Goal: Contribute content: Contribute content

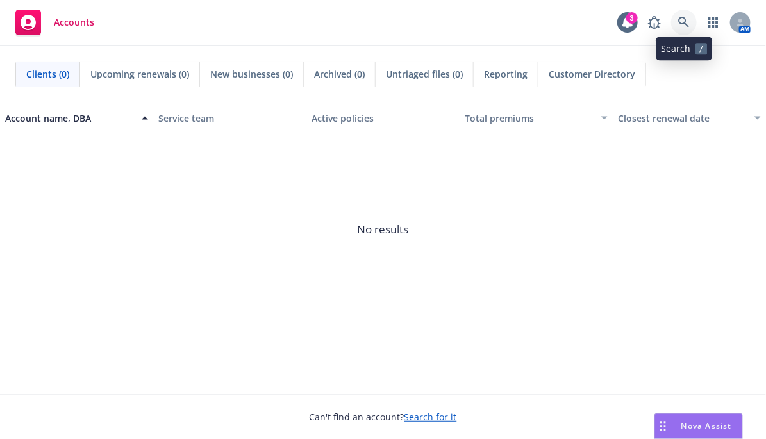
click at [693, 21] on link at bounding box center [685, 23] width 26 height 26
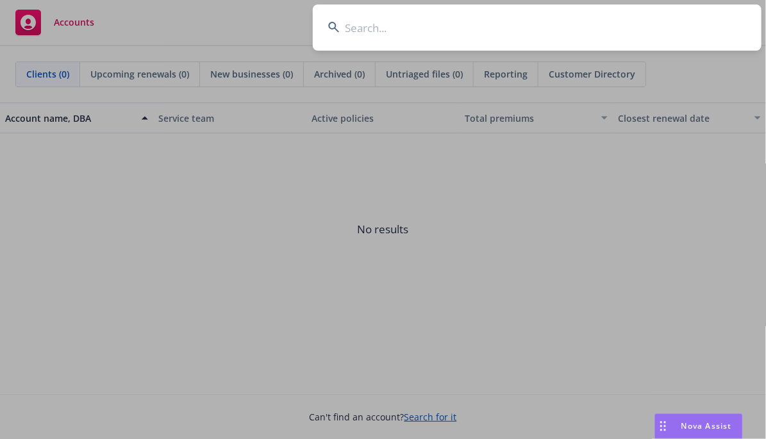
click at [622, 26] on input at bounding box center [537, 27] width 449 height 46
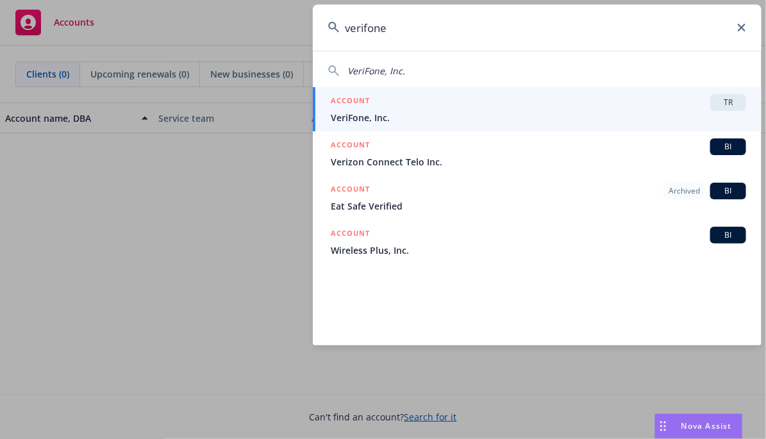
type input "verifone"
click at [463, 103] on div "ACCOUNT TR" at bounding box center [539, 102] width 416 height 17
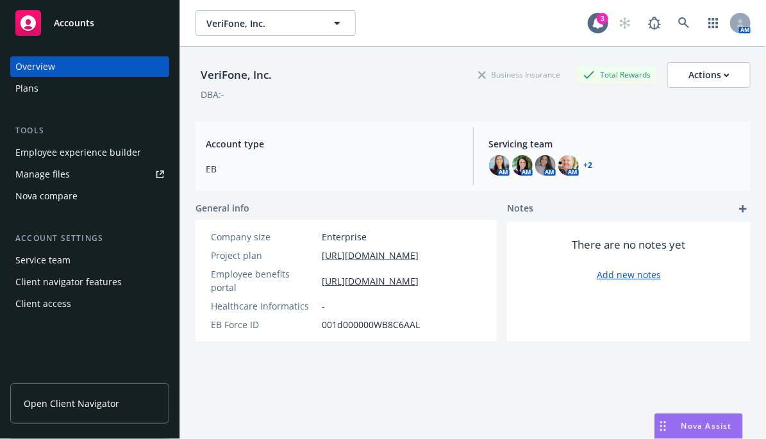
click at [63, 86] on div "Plans" at bounding box center [89, 88] width 149 height 21
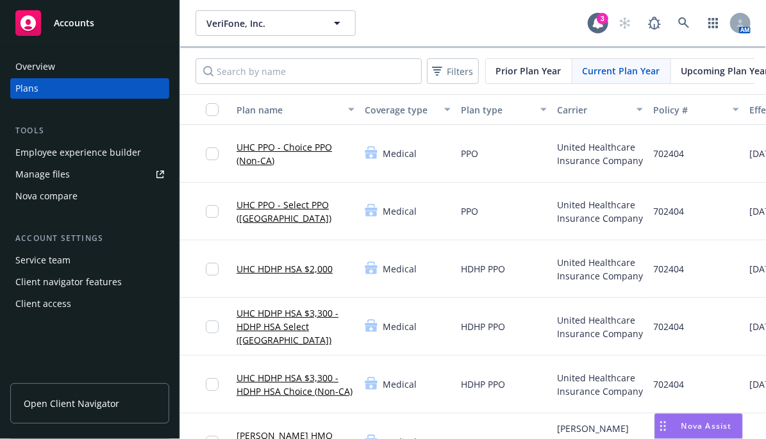
click at [70, 183] on link "Manage files" at bounding box center [89, 174] width 159 height 21
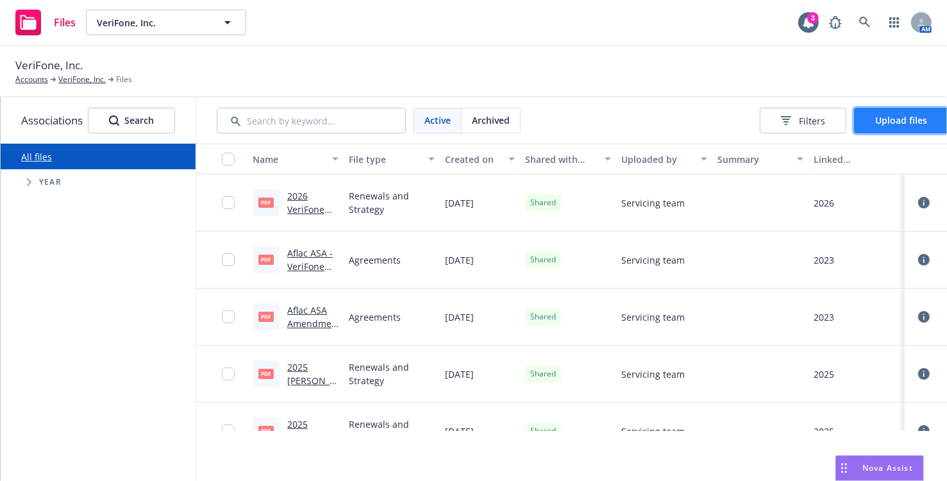
click at [766, 117] on span "Upload files" at bounding box center [902, 120] width 52 height 12
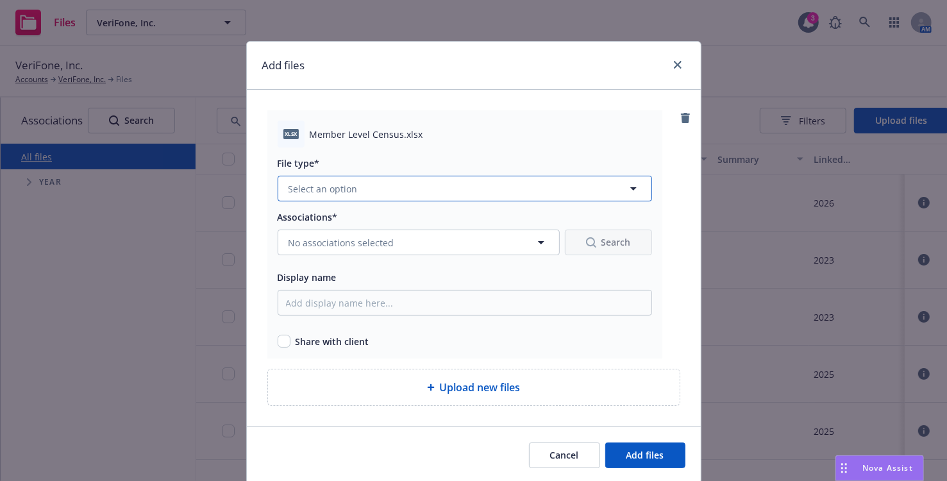
click at [317, 190] on span "Select an option" at bounding box center [323, 188] width 69 height 13
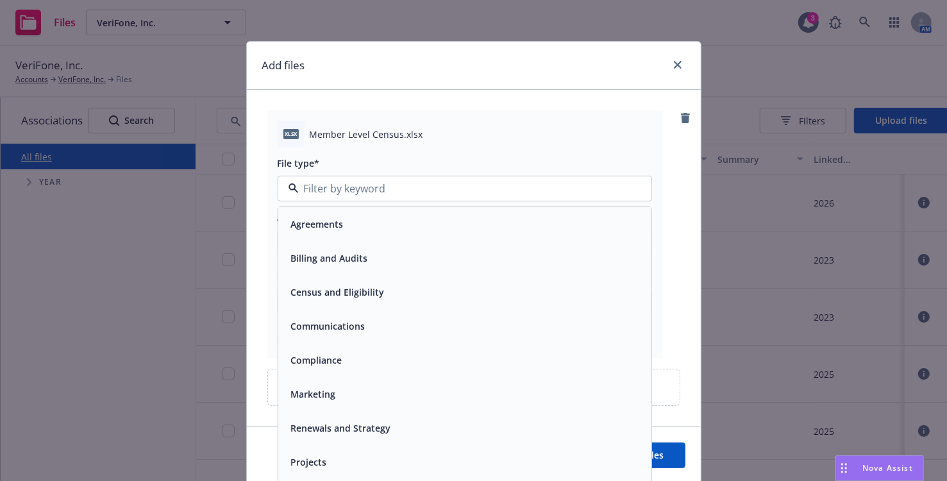
click at [328, 286] on span "Census and Eligibility" at bounding box center [338, 292] width 94 height 13
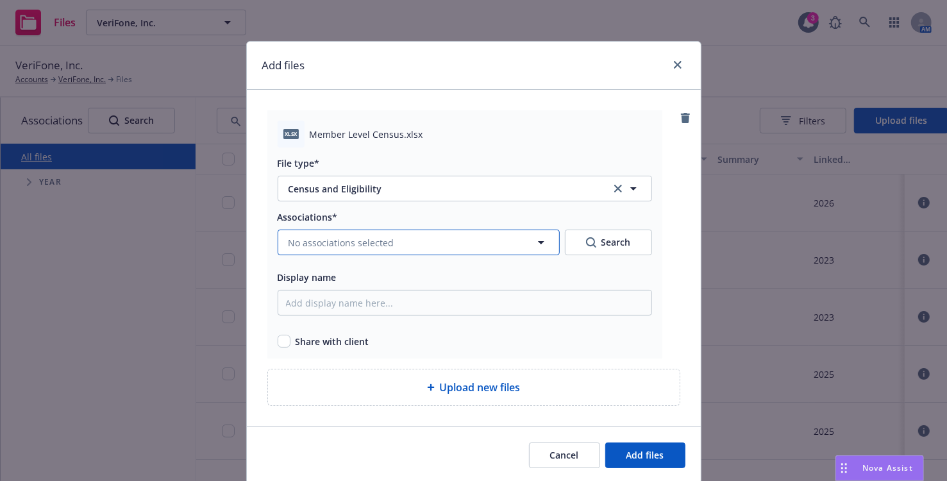
click at [313, 246] on span "No associations selected" at bounding box center [342, 242] width 106 height 13
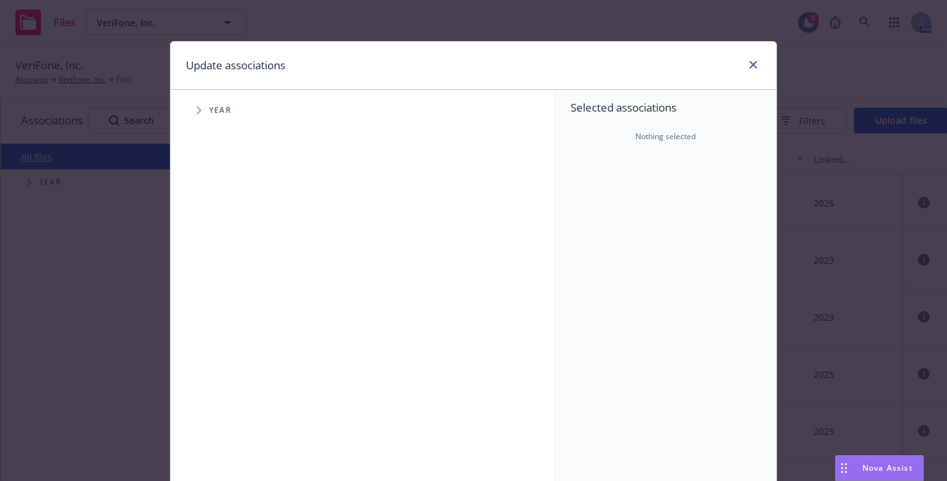
click at [190, 114] on span "Tree Example" at bounding box center [199, 110] width 21 height 21
click at [226, 311] on input "Tree Example" at bounding box center [231, 315] width 13 height 13
checkbox input "true"
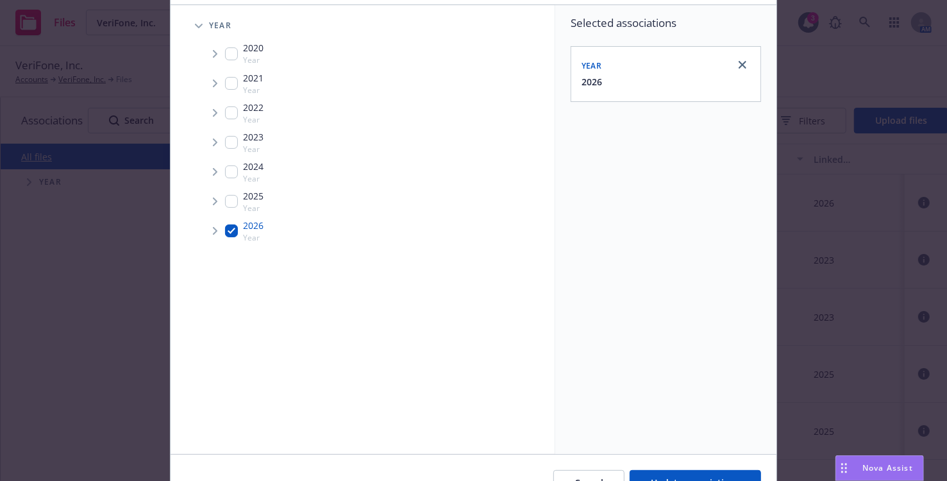
scroll to position [156, 0]
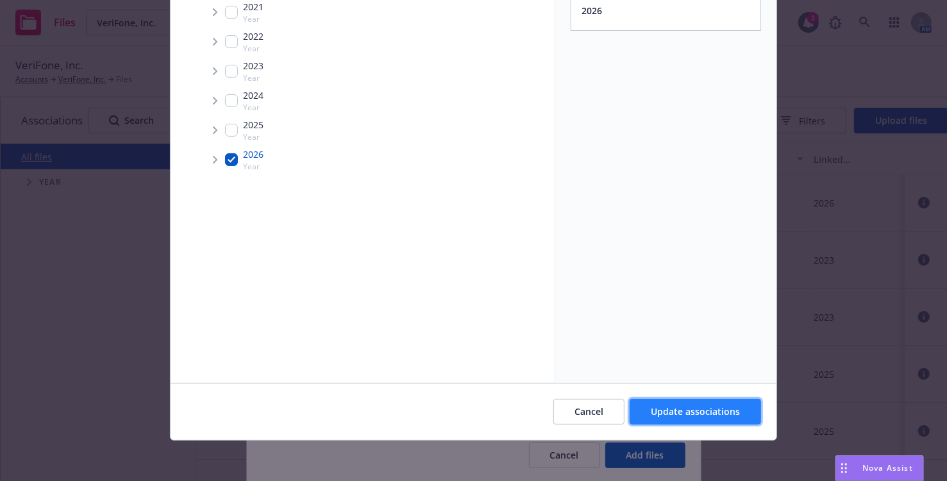
click at [659, 409] on span "Update associations" at bounding box center [695, 411] width 89 height 12
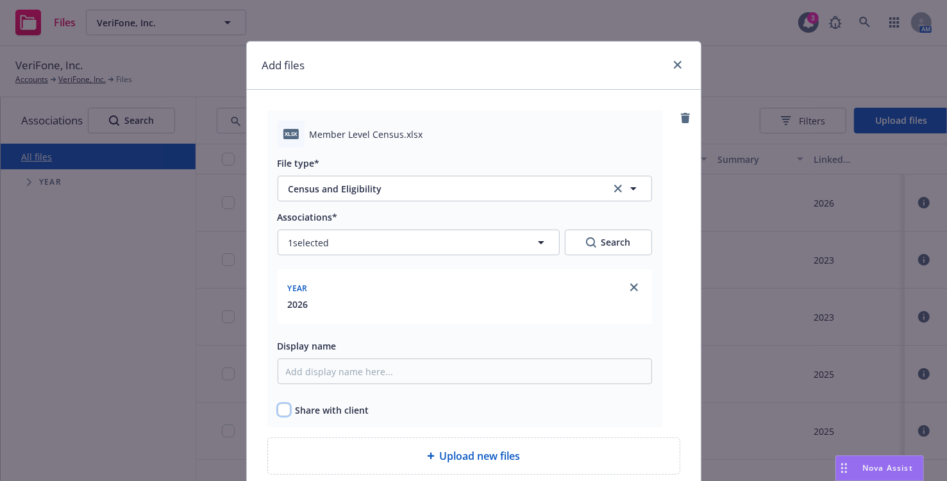
click at [280, 408] on input "checkbox" at bounding box center [284, 409] width 13 height 13
checkbox input "true"
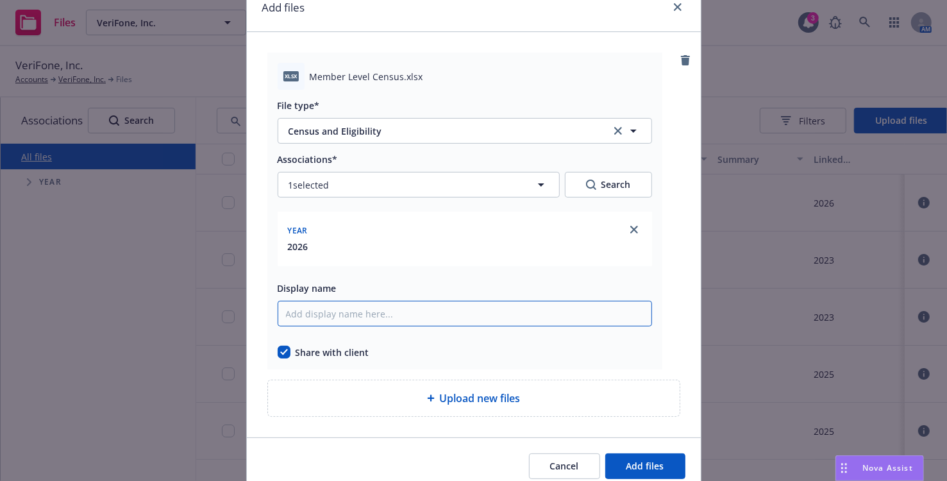
click at [311, 319] on input "Display name" at bounding box center [465, 314] width 375 height 26
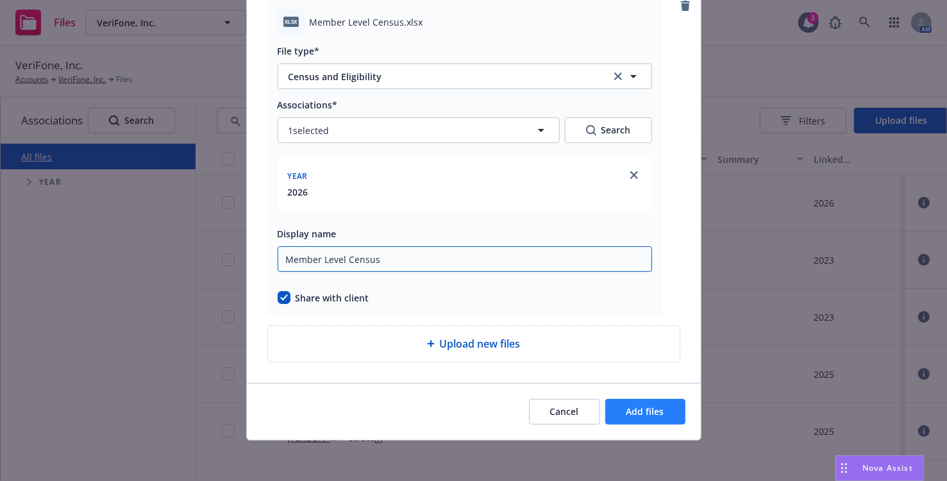
type input "Member Level Census"
click at [656, 414] on span "Add files" at bounding box center [646, 411] width 38 height 12
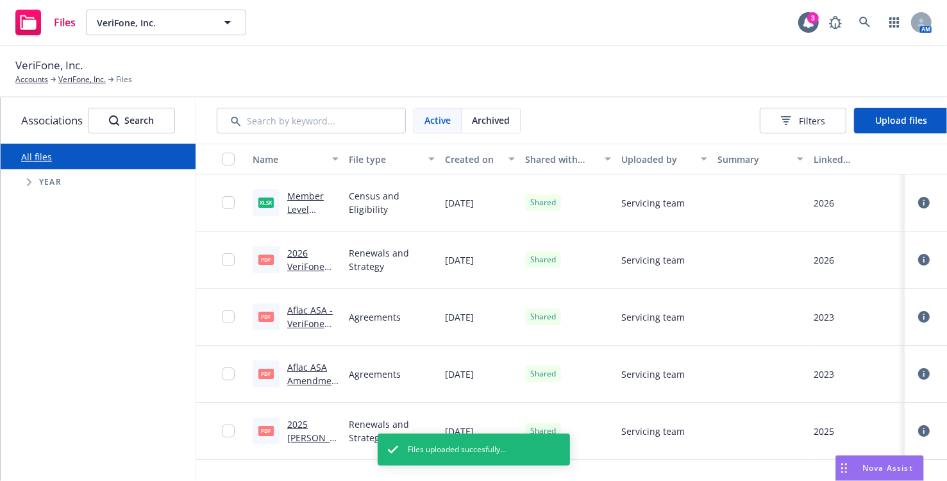
click at [747, 65] on div "VeriFone, Inc. Accounts VeriFone, Inc. Files" at bounding box center [473, 71] width 917 height 28
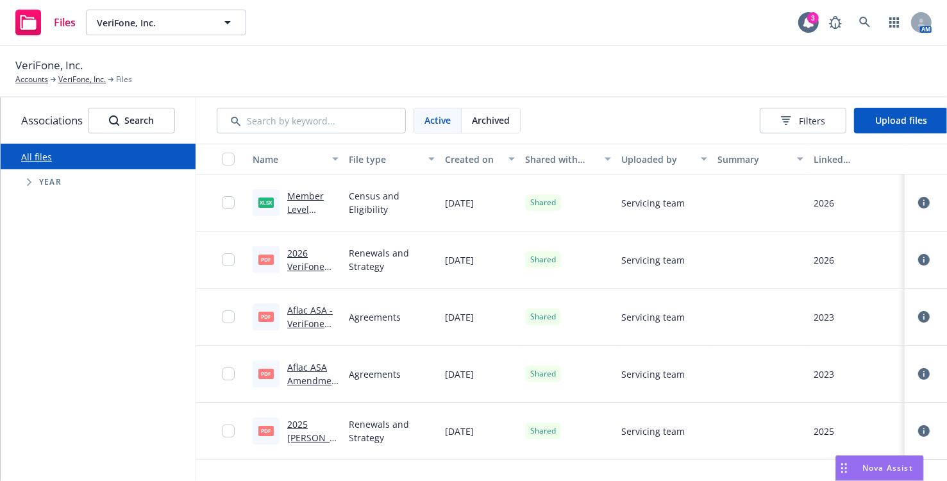
click at [766, 198] on div at bounding box center [937, 202] width 54 height 41
click at [766, 201] on icon at bounding box center [924, 203] width 12 height 12
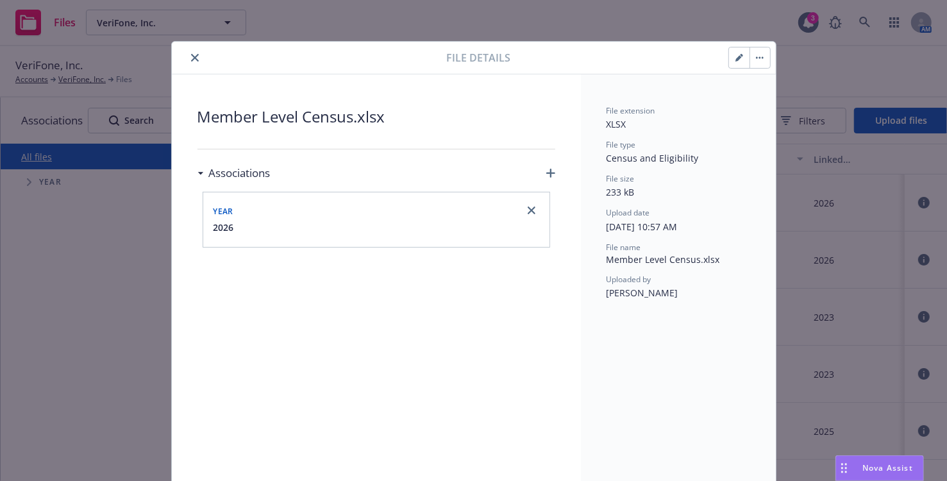
click at [196, 58] on button "close" at bounding box center [194, 57] width 15 height 15
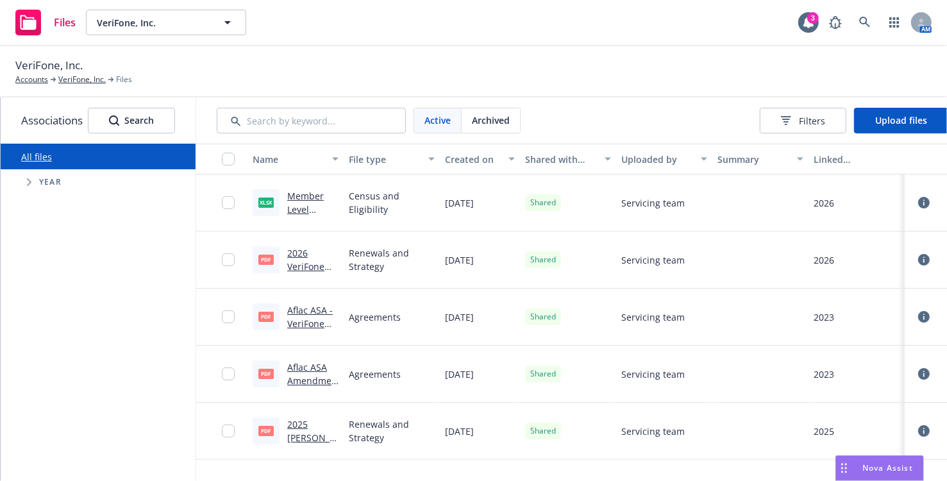
click at [766, 203] on icon at bounding box center [924, 203] width 12 height 12
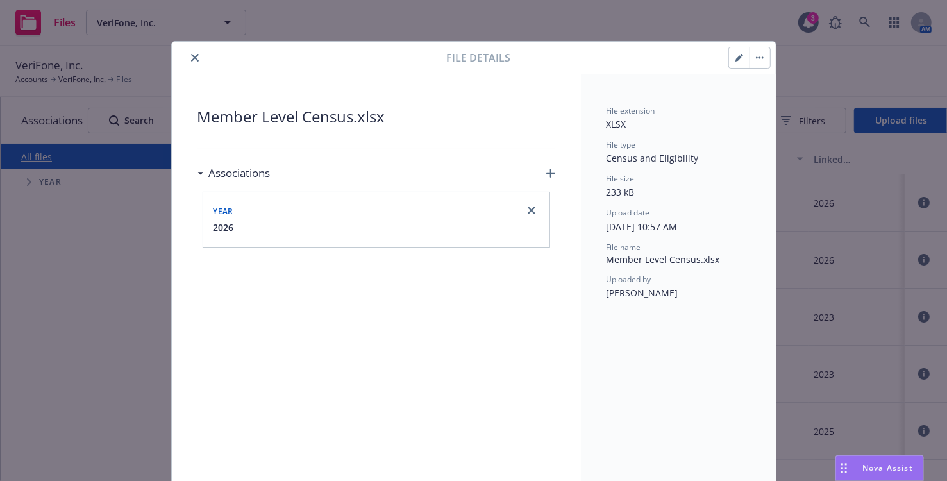
scroll to position [36, 0]
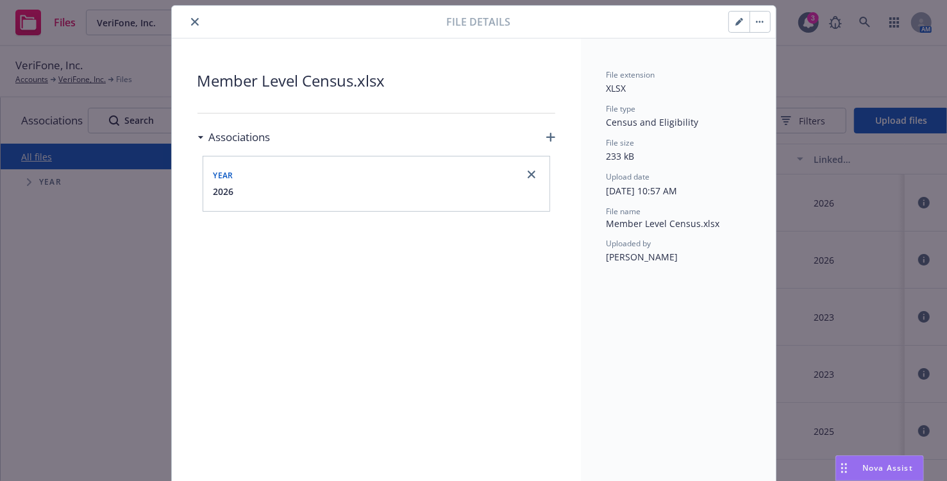
click at [750, 22] on button "button" at bounding box center [760, 22] width 21 height 21
click at [189, 13] on div "File details Archive Download Preview Update associations" at bounding box center [474, 22] width 604 height 33
click at [189, 16] on button "close" at bounding box center [194, 21] width 15 height 15
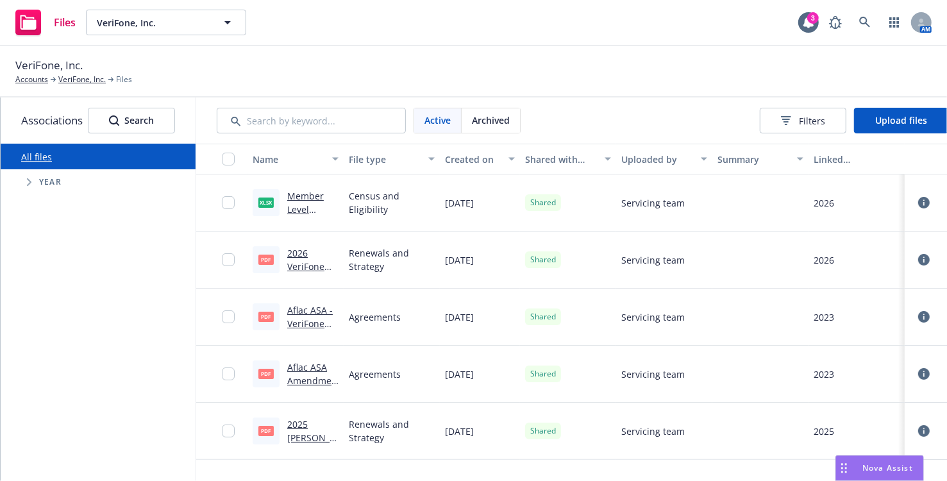
click at [305, 190] on link "Member Level Census.xlsx" at bounding box center [312, 209] width 50 height 39
